Goal: Navigation & Orientation: Find specific page/section

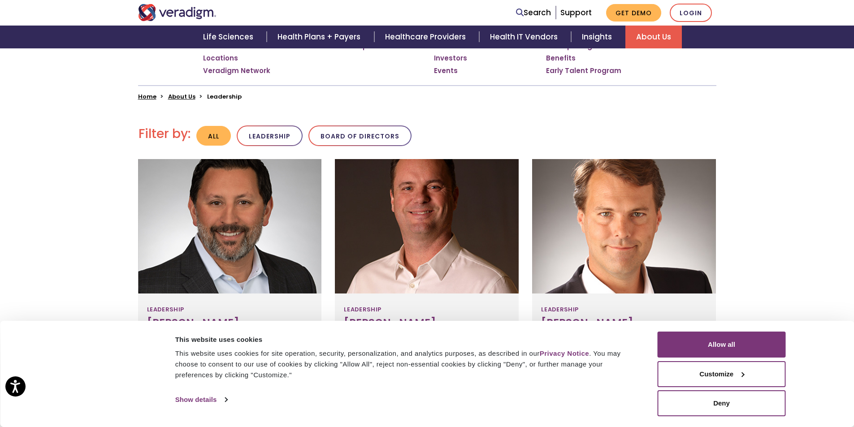
scroll to position [272, 0]
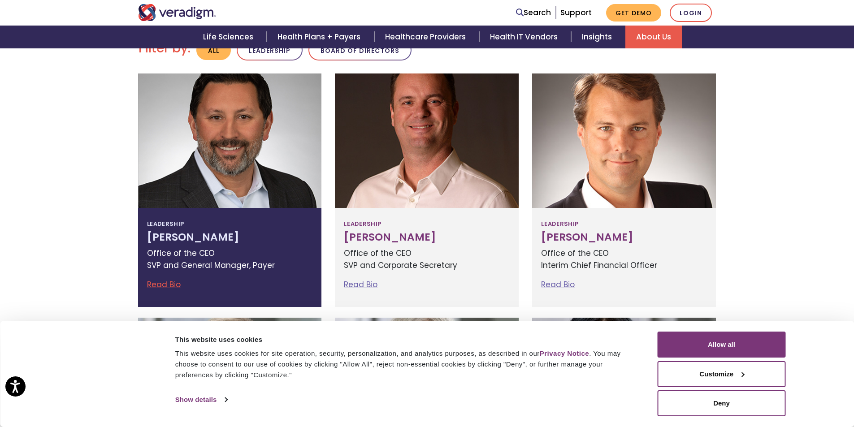
click at [172, 286] on link "Read Bio" at bounding box center [164, 284] width 34 height 11
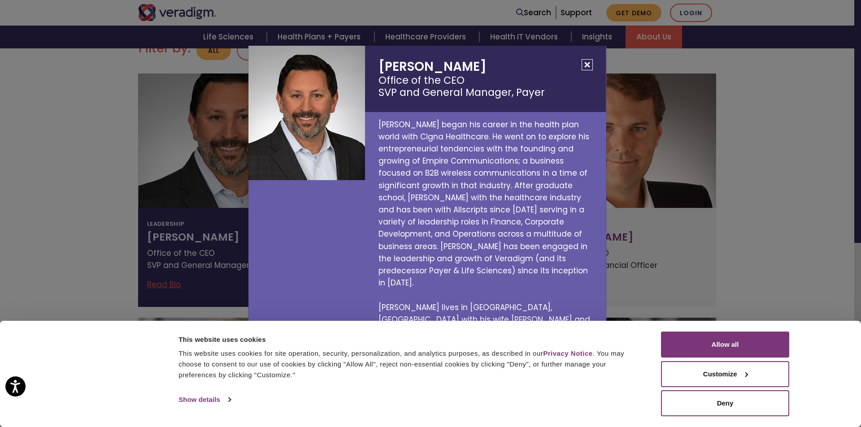
drag, startPoint x: 856, startPoint y: 80, endPoint x: 849, endPoint y: 121, distance: 41.0
click at [849, 121] on div "Jay Bhattacharyya Office of the CEO SVP and General Manager, Payer Jay began hi…" at bounding box center [430, 213] width 861 height 427
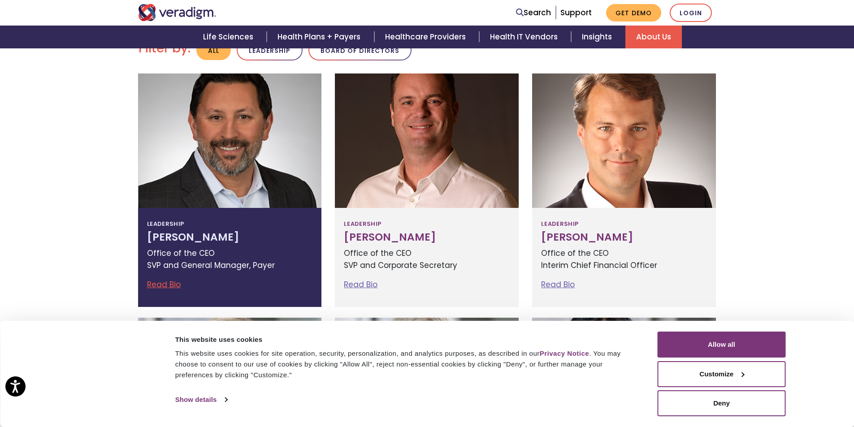
click at [160, 286] on link "Read Bio" at bounding box center [164, 284] width 34 height 11
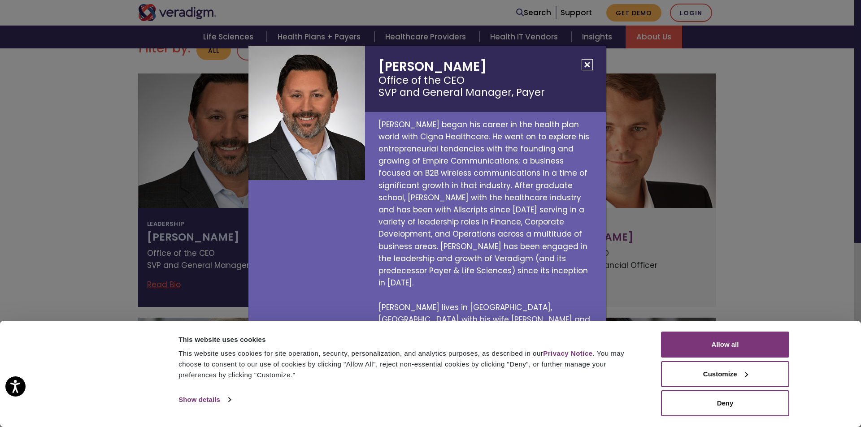
click at [586, 70] on button "Close" at bounding box center [586, 64] width 11 height 11
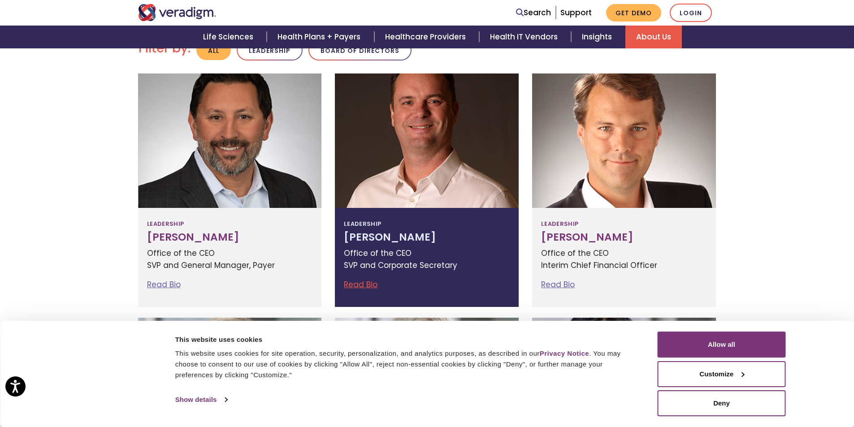
click at [366, 282] on link "Read Bio" at bounding box center [361, 284] width 34 height 11
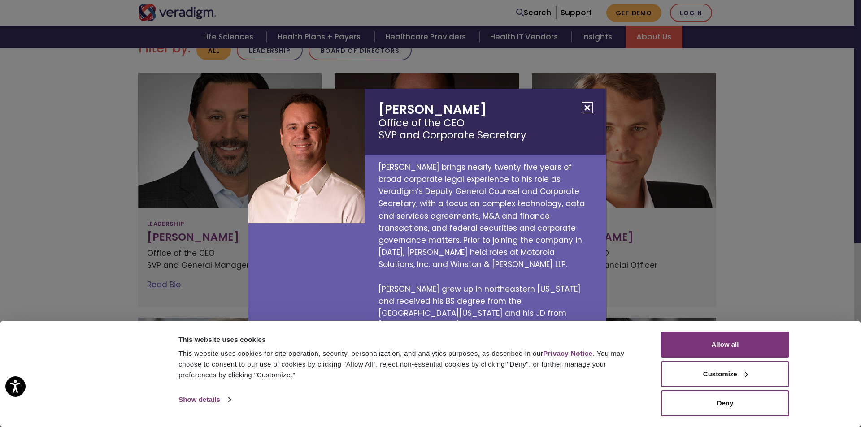
click at [584, 113] on button "Close" at bounding box center [586, 107] width 11 height 11
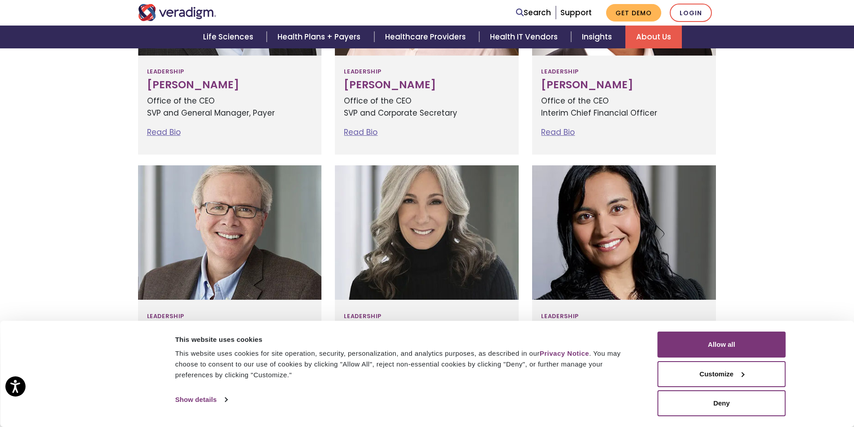
scroll to position [427, 0]
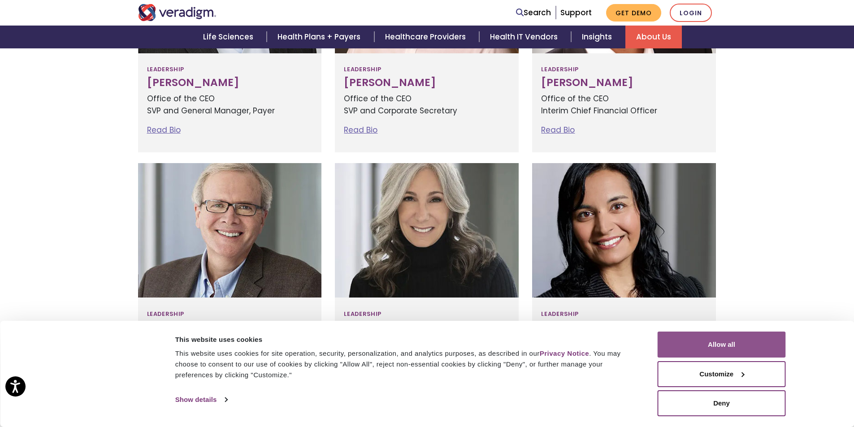
click at [741, 345] on button "Allow all" at bounding box center [722, 345] width 128 height 26
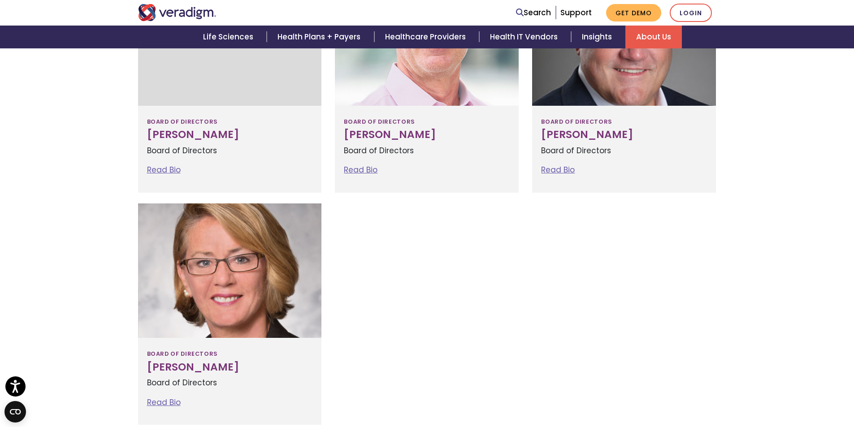
scroll to position [1072, 0]
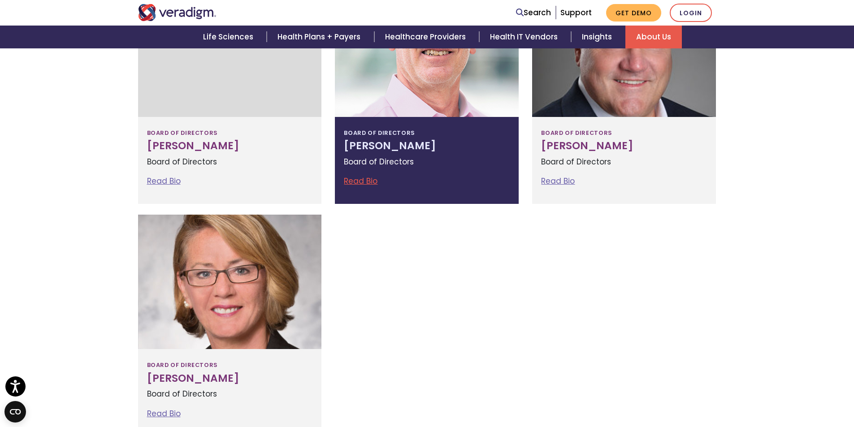
click at [347, 180] on link "Read Bio" at bounding box center [361, 181] width 34 height 11
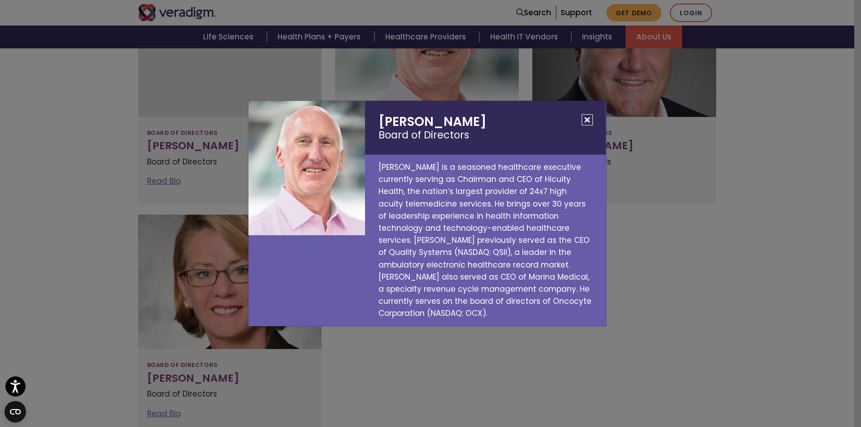
click at [151, 181] on div "Louis Silverman Board of Directors Louis Silverman is a seasoned healthcare exe…" at bounding box center [430, 213] width 861 height 427
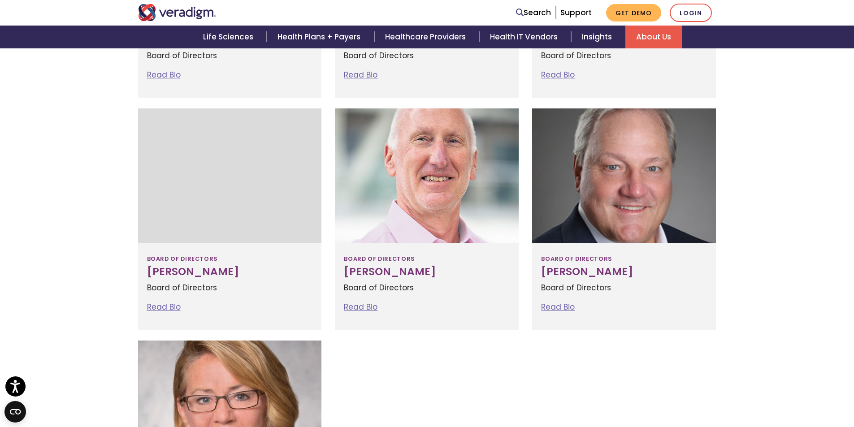
scroll to position [931, 0]
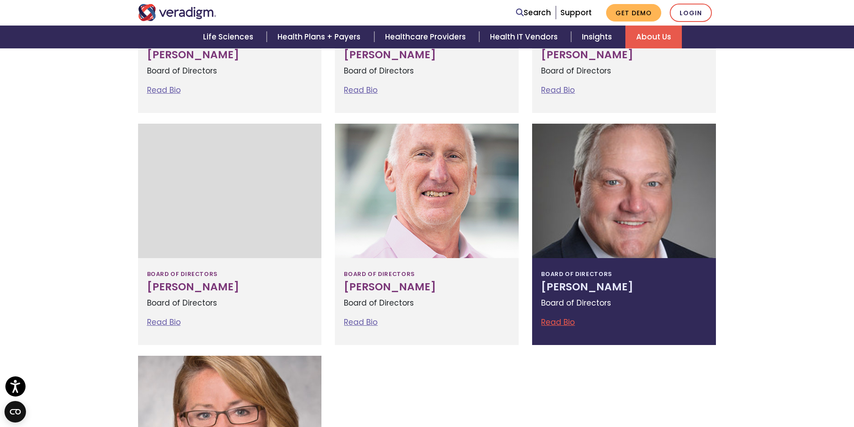
click at [568, 321] on link "Read Bio" at bounding box center [558, 322] width 34 height 11
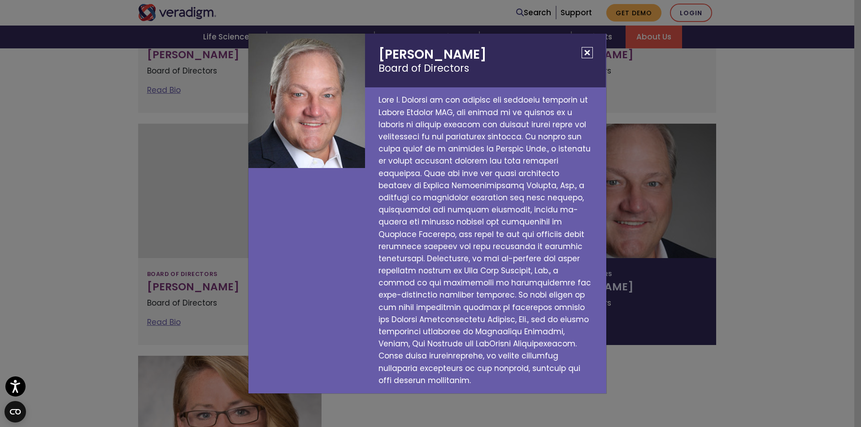
click at [590, 58] on button "Close" at bounding box center [586, 52] width 11 height 11
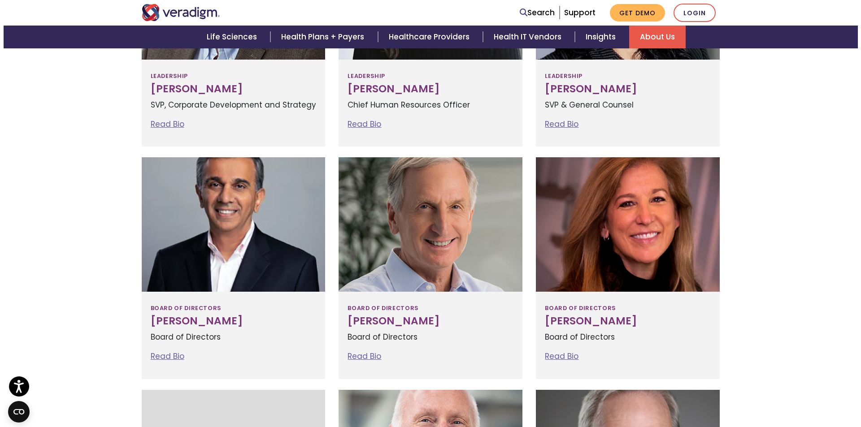
scroll to position [636, 0]
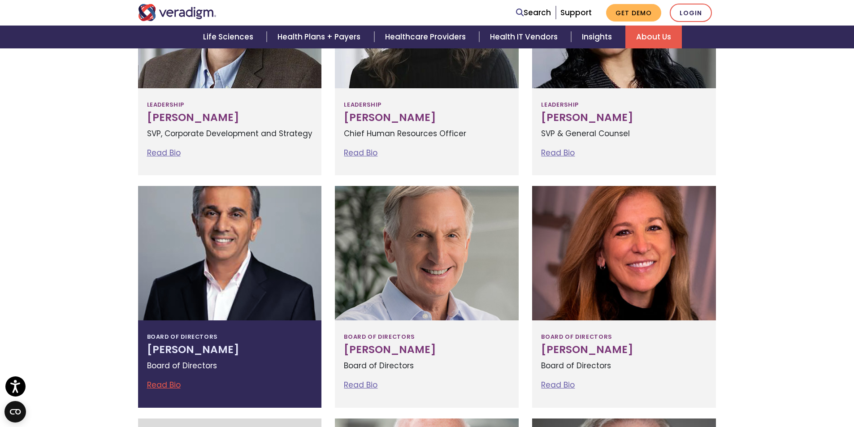
click at [159, 386] on link "Read Bio" at bounding box center [164, 385] width 34 height 11
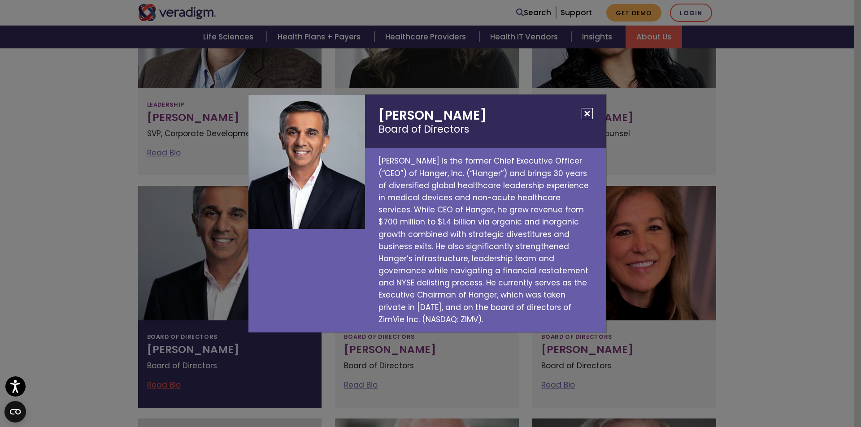
click at [583, 119] on button "Close" at bounding box center [586, 113] width 11 height 11
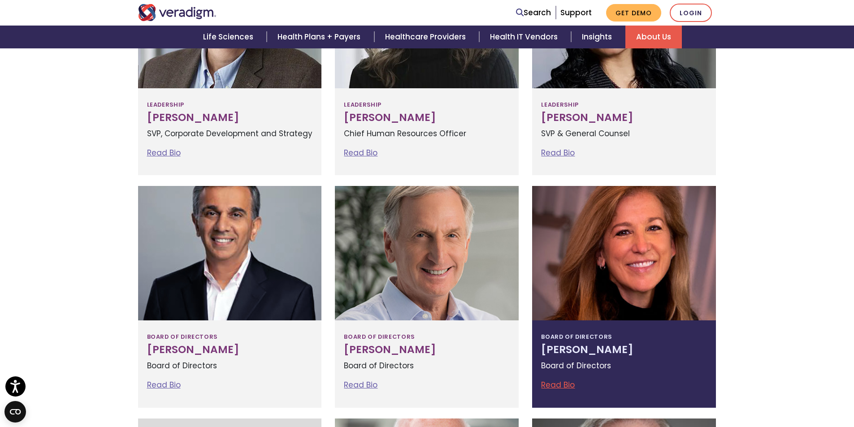
click at [559, 386] on link "Read Bio" at bounding box center [558, 385] width 34 height 11
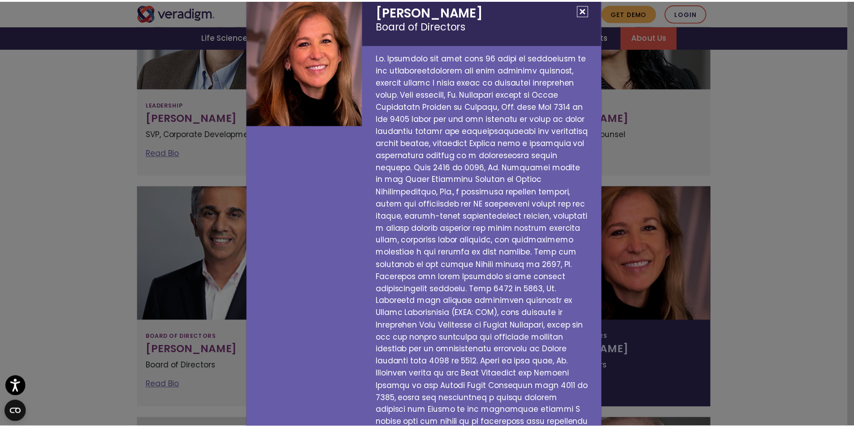
scroll to position [0, 0]
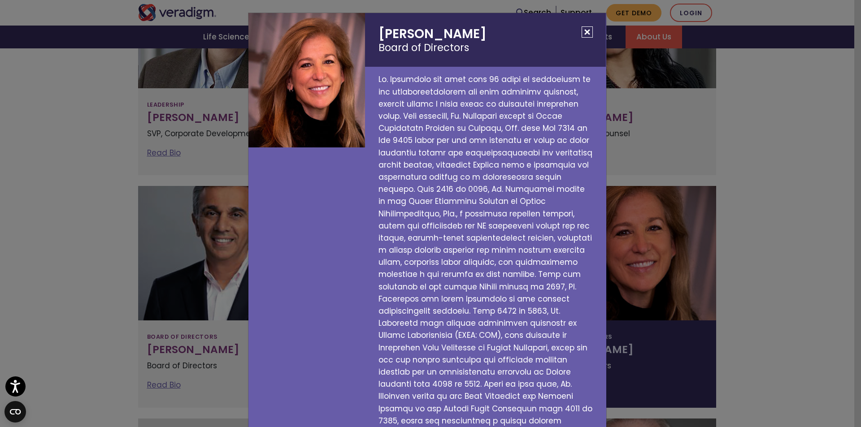
click at [583, 31] on button "Close" at bounding box center [586, 31] width 11 height 11
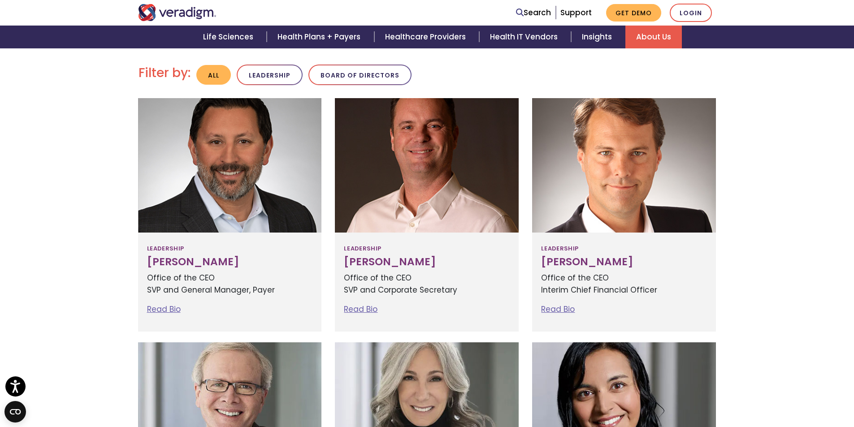
scroll to position [179, 0]
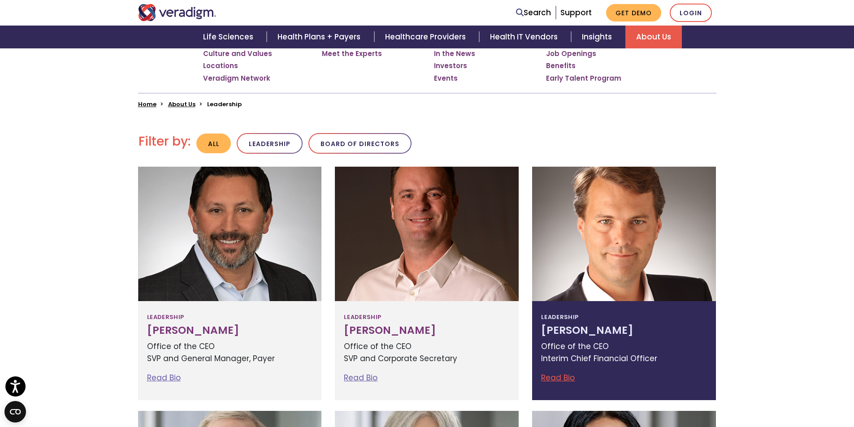
click at [557, 380] on link "Read Bio" at bounding box center [558, 378] width 34 height 11
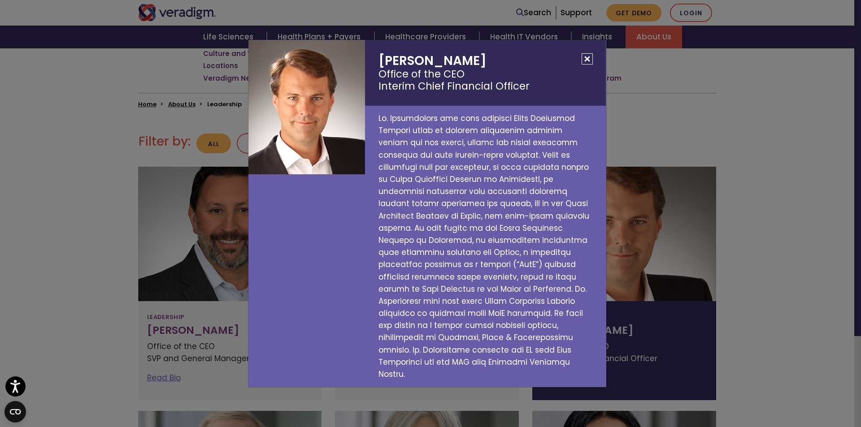
click at [586, 65] on button "Close" at bounding box center [586, 58] width 11 height 11
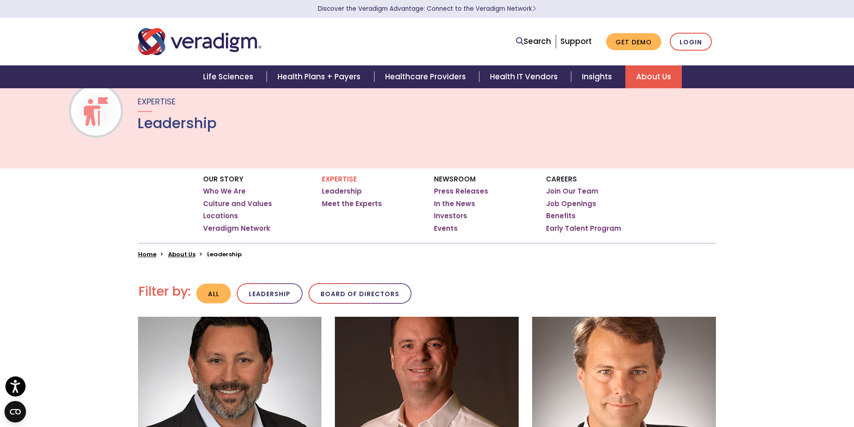
scroll to position [0, 0]
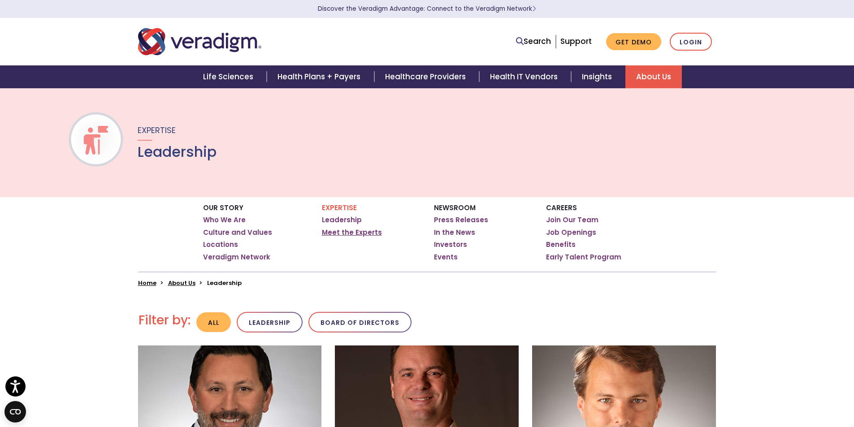
click at [337, 231] on link "Meet the Experts" at bounding box center [352, 232] width 60 height 9
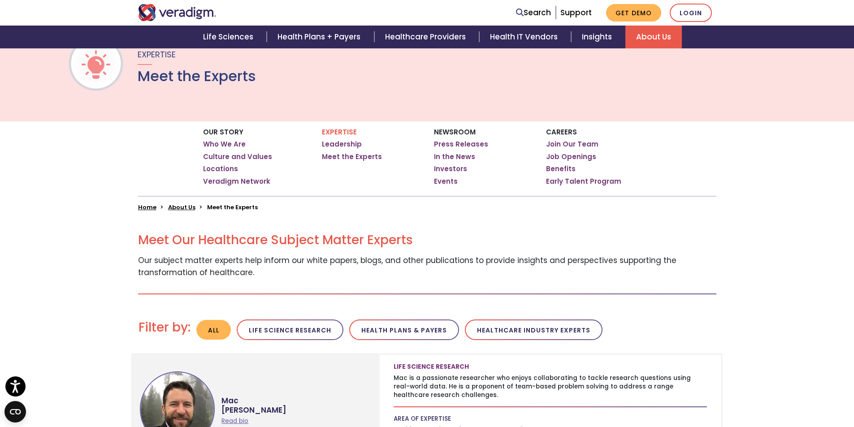
scroll to position [72, 0]
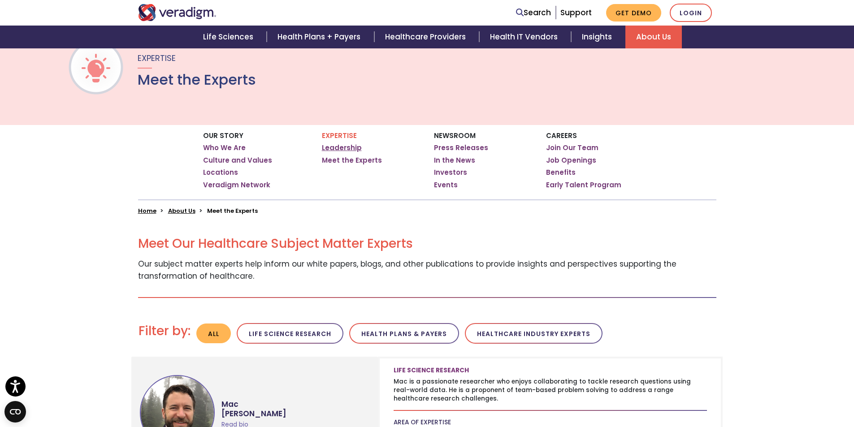
click at [346, 146] on link "Leadership" at bounding box center [342, 147] width 40 height 9
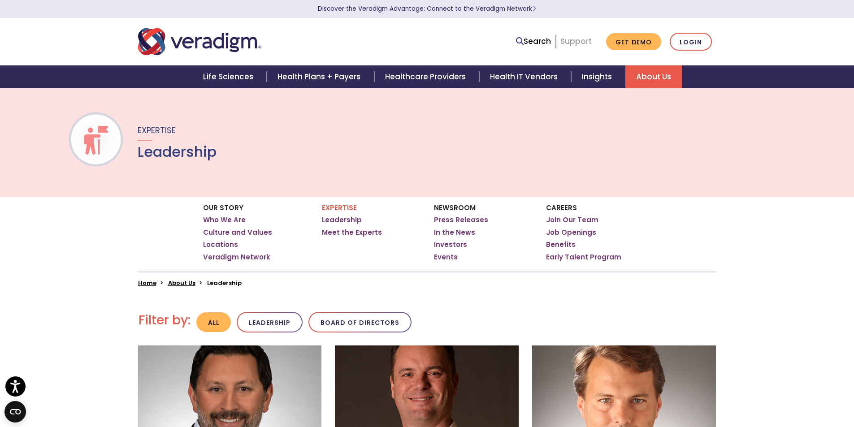
click at [589, 42] on link "Support" at bounding box center [575, 41] width 31 height 11
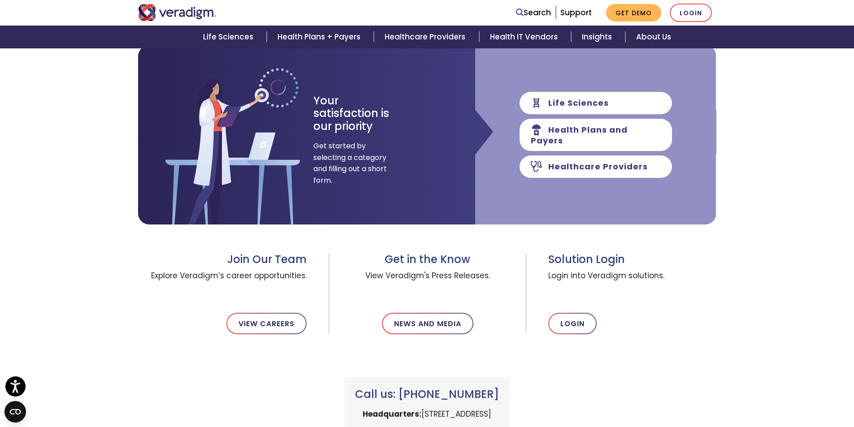
scroll to position [130, 0]
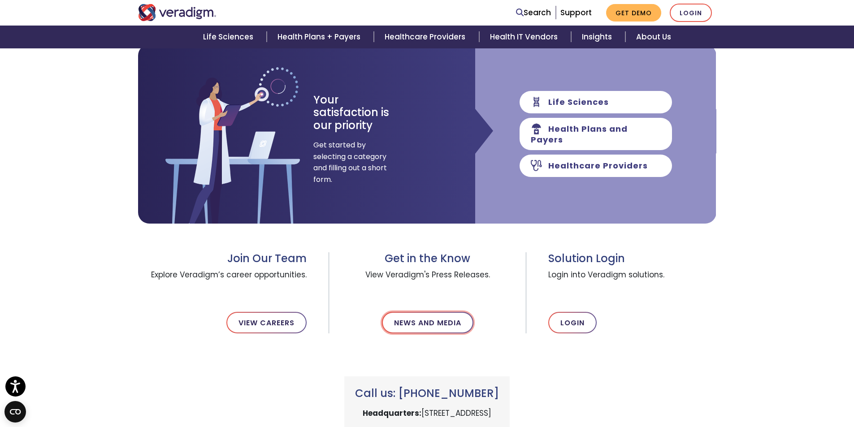
click at [425, 326] on link "News and Media" at bounding box center [427, 323] width 91 height 22
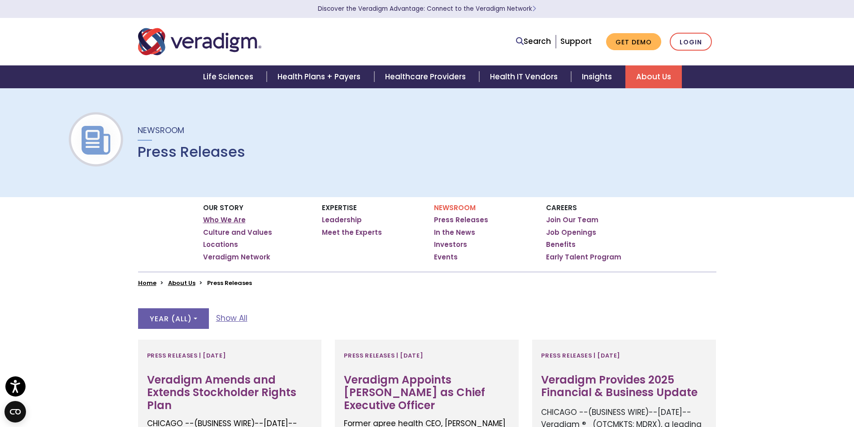
click at [227, 219] on link "Who We Are" at bounding box center [224, 220] width 43 height 9
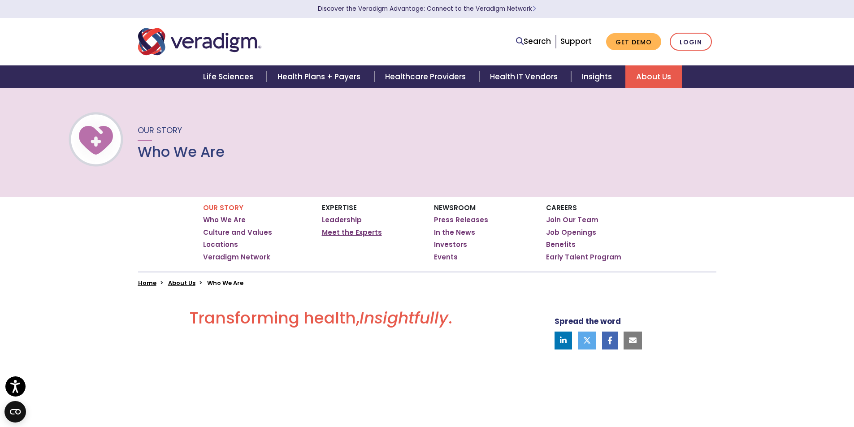
click at [338, 231] on link "Meet the Experts" at bounding box center [352, 232] width 60 height 9
